Goal: Communication & Community: Answer question/provide support

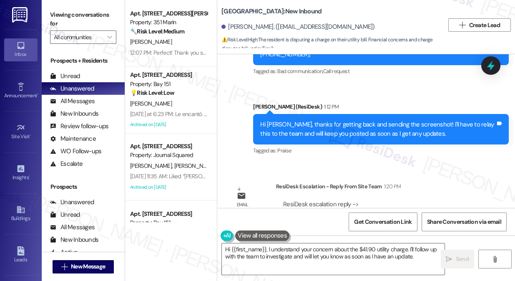
scroll to position [9181, 0]
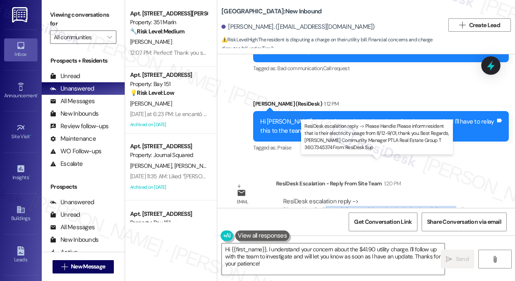
drag, startPoint x: 324, startPoint y: 170, endPoint x: 449, endPoint y: 171, distance: 125.5
click at [449, 197] on div "ResiDesk escalation reply -> Please Handle: Please inform resident that is thei…" at bounding box center [380, 214] width 195 height 35
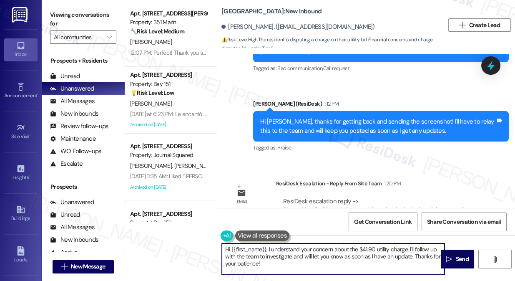
click at [292, 251] on textarea "Hi {{first_name}}, I understand your concern about the $41.90 utility charge. I…" at bounding box center [333, 258] width 223 height 31
drag, startPoint x: 294, startPoint y: 264, endPoint x: 269, endPoint y: 245, distance: 32.1
click at [268, 245] on textarea "Hi {{first_name}}, I understand your concern about the $41.90 utility charge. I…" at bounding box center [333, 258] width 223 height 31
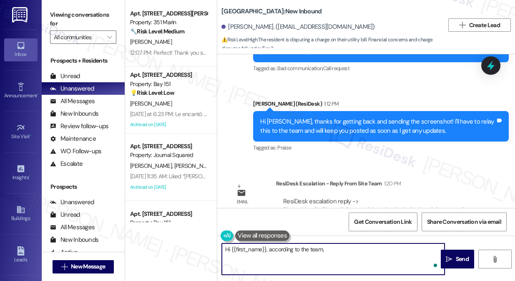
paste textarea "their electricity usage from 8/12-9/01, thank you."
click at [328, 246] on textarea "Hi {{first_name}}, according to the team, their electricity usage from 8/12-9/0…" at bounding box center [333, 258] width 223 height 31
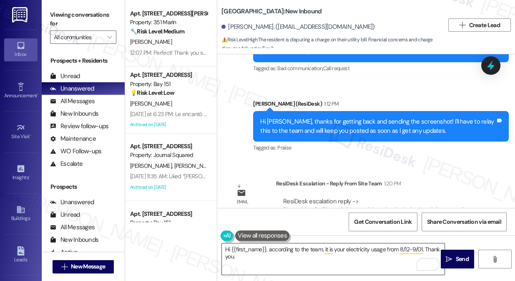
click at [413, 256] on textarea "Hi {{first_name}}, according to the team, it is your electricity usage from 8/1…" at bounding box center [333, 258] width 223 height 31
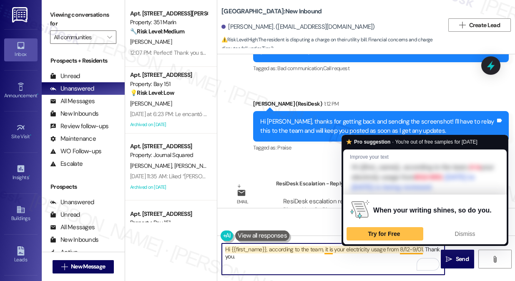
click at [291, 197] on div "ResiDesk escalation reply -> Please Handle: Please inform resident that is thei…" at bounding box center [380, 214] width 195 height 35
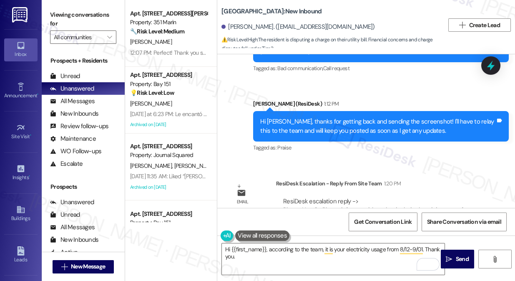
click at [374, 197] on div "ResiDesk escalation reply -> Please Handle: Please inform resident that is thei…" at bounding box center [380, 215] width 197 height 36
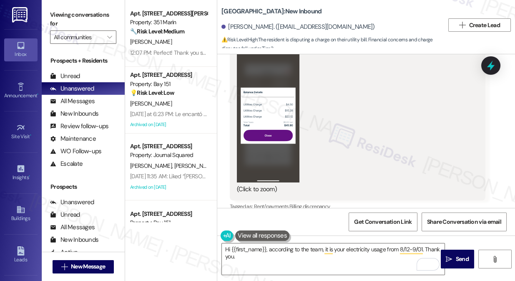
scroll to position [8802, 0]
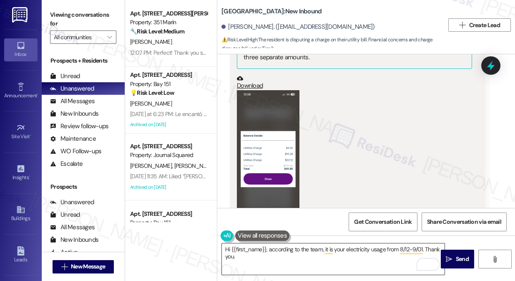
click at [278, 259] on textarea "Hi {{first_name}}, according to the team, it is your electricity usage from 8/1…" at bounding box center [333, 258] width 223 height 31
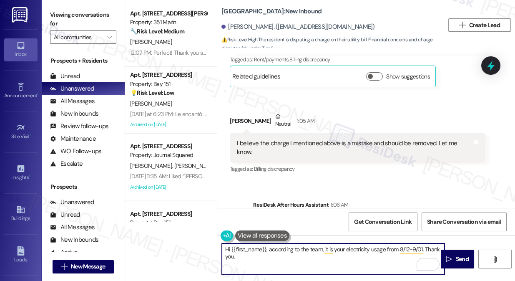
scroll to position [9181, 0]
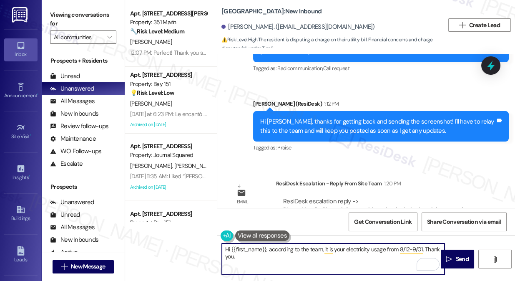
click at [380, 255] on textarea "Hi {{first_name}}, according to the team, it is your electricity usage from 8/1…" at bounding box center [333, 258] width 223 height 31
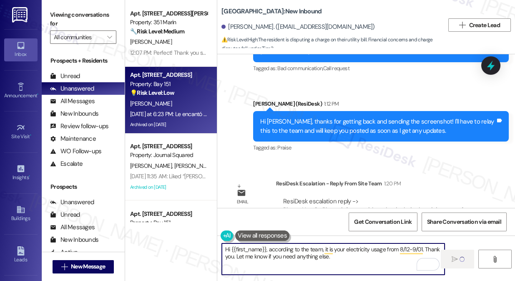
type textarea "Hi {{first_name}}, according to the team, it is your electricity usage from 8/1…"
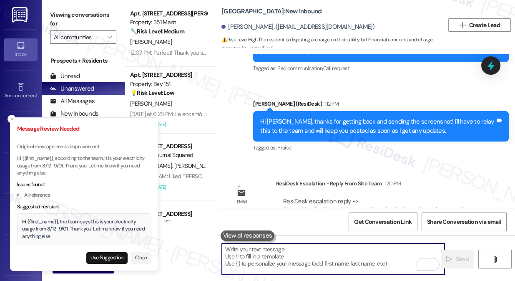
click at [64, 223] on div "Hi {{first_name}}, the team says this is your electricity usage from 8/12-9/01.…" at bounding box center [84, 229] width 125 height 22
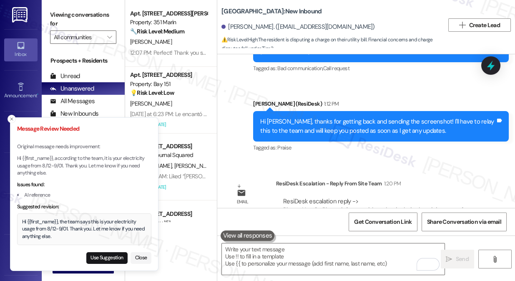
click at [64, 223] on div "Hi {{first_name}}, the team says this is your electricity usage from 8/12-9/01.…" at bounding box center [84, 229] width 125 height 22
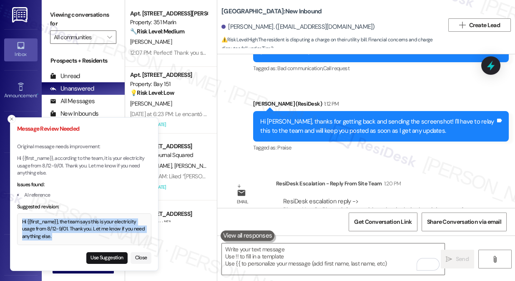
click at [64, 223] on div "Hi {{first_name}}, the team says this is your electricity usage from 8/12-9/01.…" at bounding box center [84, 229] width 125 height 22
click at [109, 255] on button "Use Suggestion" at bounding box center [106, 258] width 41 height 12
type textarea "Hi {{first_name}}, the team says this is your electricity usage from 8/12-9/01.…"
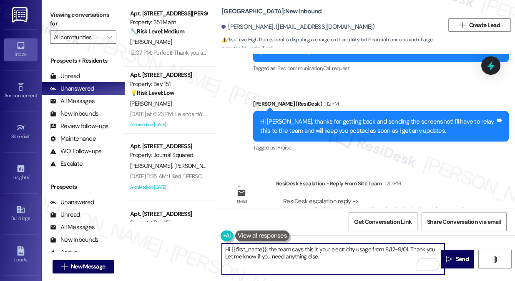
click at [318, 251] on textarea "Hi {{first_name}}, the team says this is your electricity usage from 8/12-9/01.…" at bounding box center [333, 258] width 223 height 31
click at [356, 259] on textarea "Hi {{first_name}}, the team says this is your electricity usage from 8/12-9/01.…" at bounding box center [333, 258] width 223 height 31
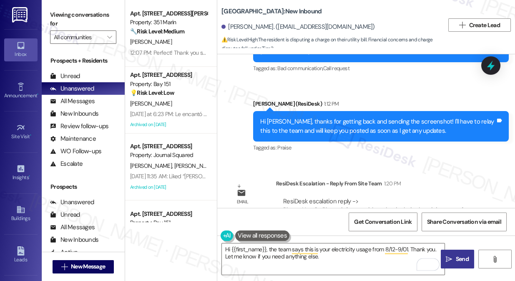
click at [453, 259] on span " Send" at bounding box center [457, 258] width 26 height 9
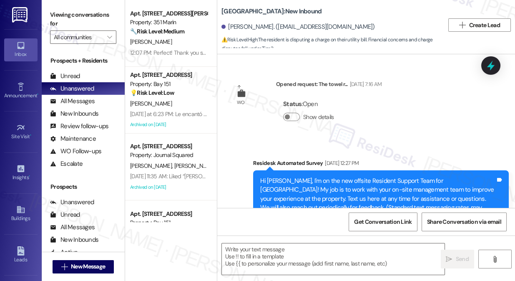
scroll to position [9260, 0]
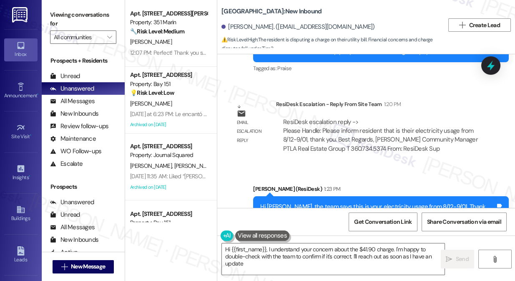
type textarea "Hi {{first_name}}, I understand your concern about the $41.90 charge. I'm happy…"
